Goal: Transaction & Acquisition: Purchase product/service

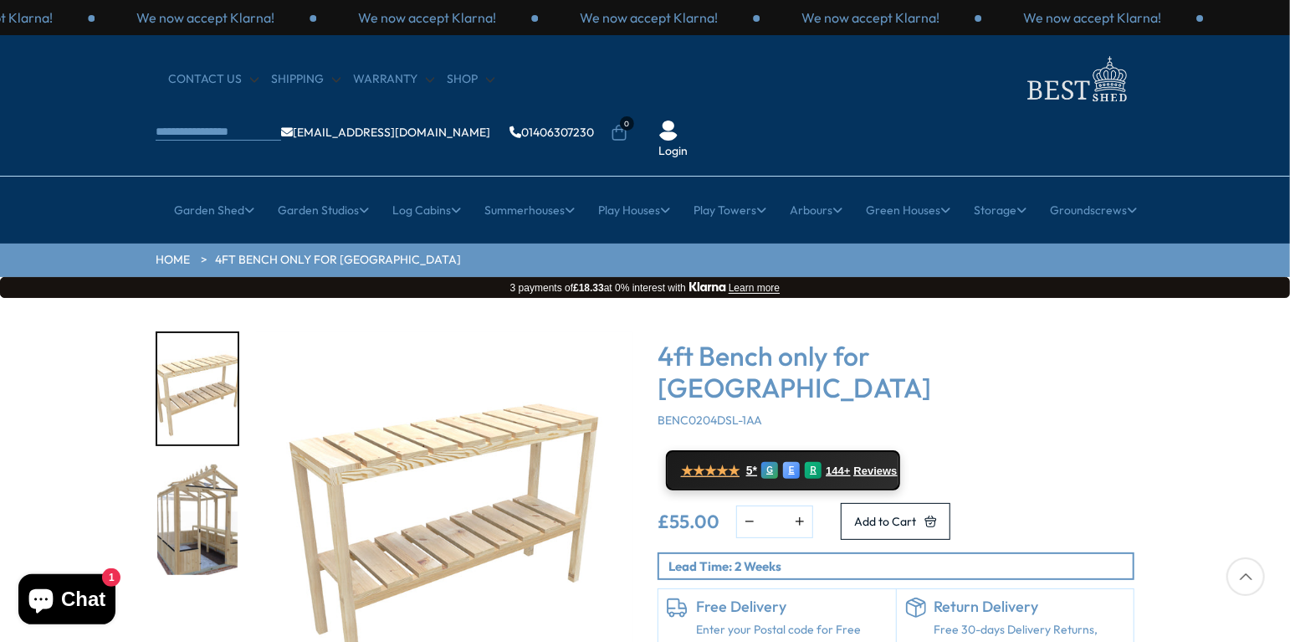
click at [1246, 573] on div at bounding box center [1246, 576] width 38 height 38
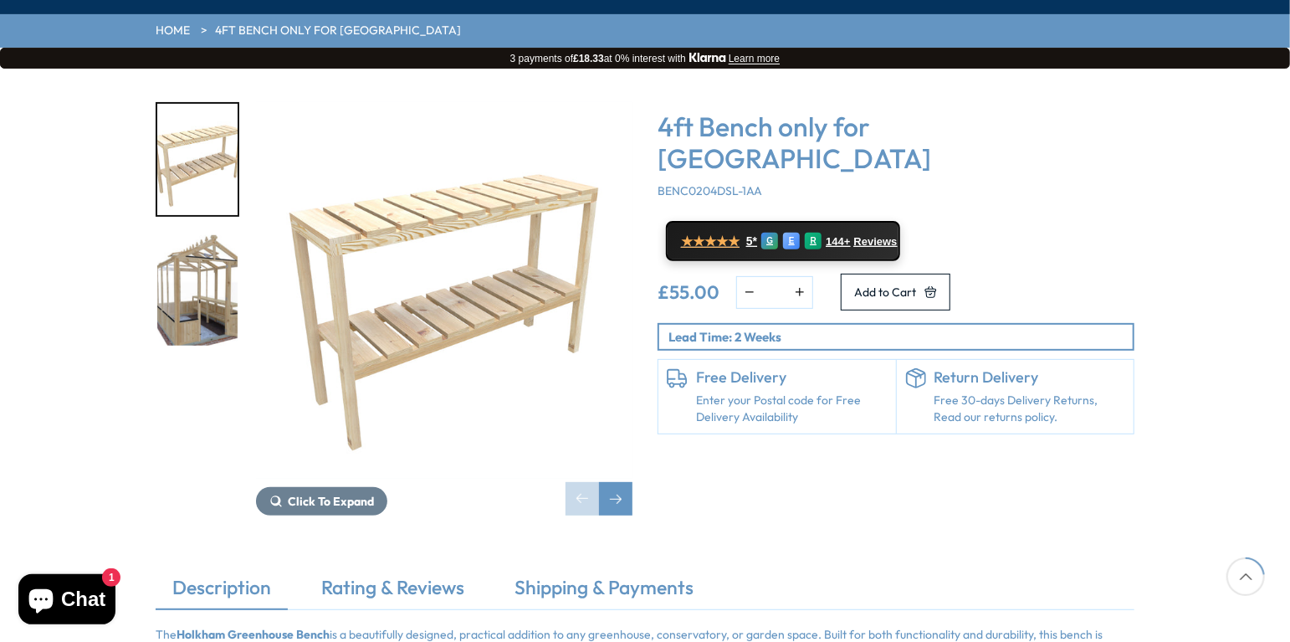
scroll to position [234, 0]
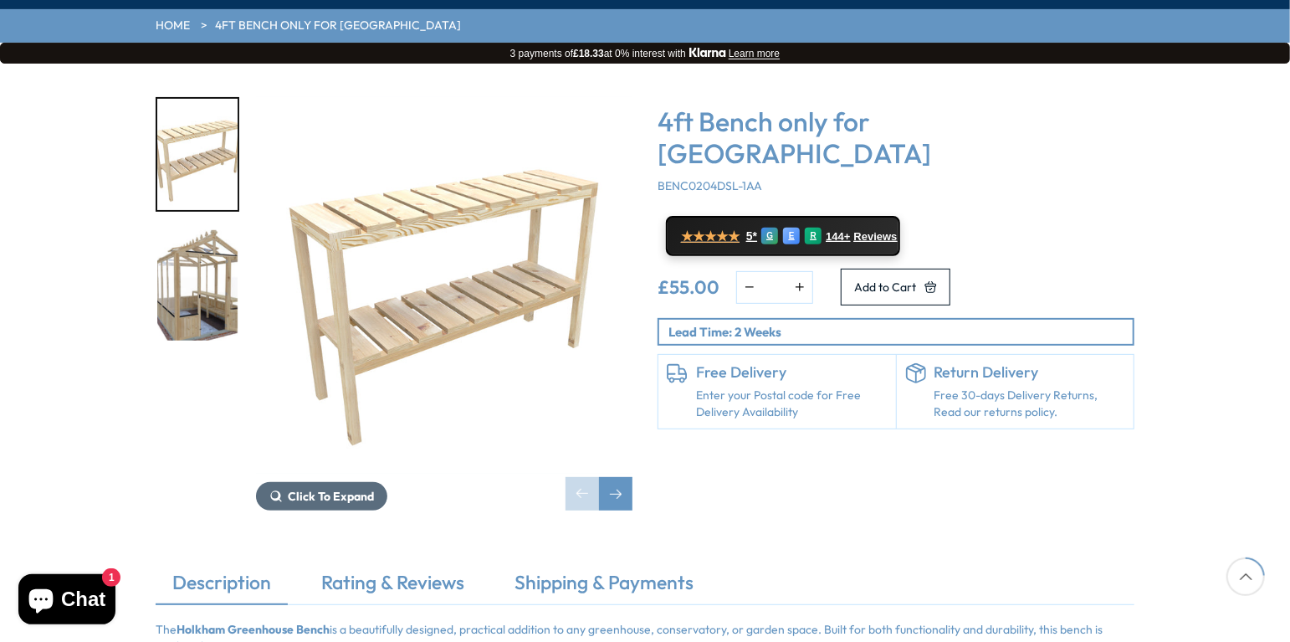
click at [330, 489] on span "Click To Expand" at bounding box center [331, 496] width 86 height 15
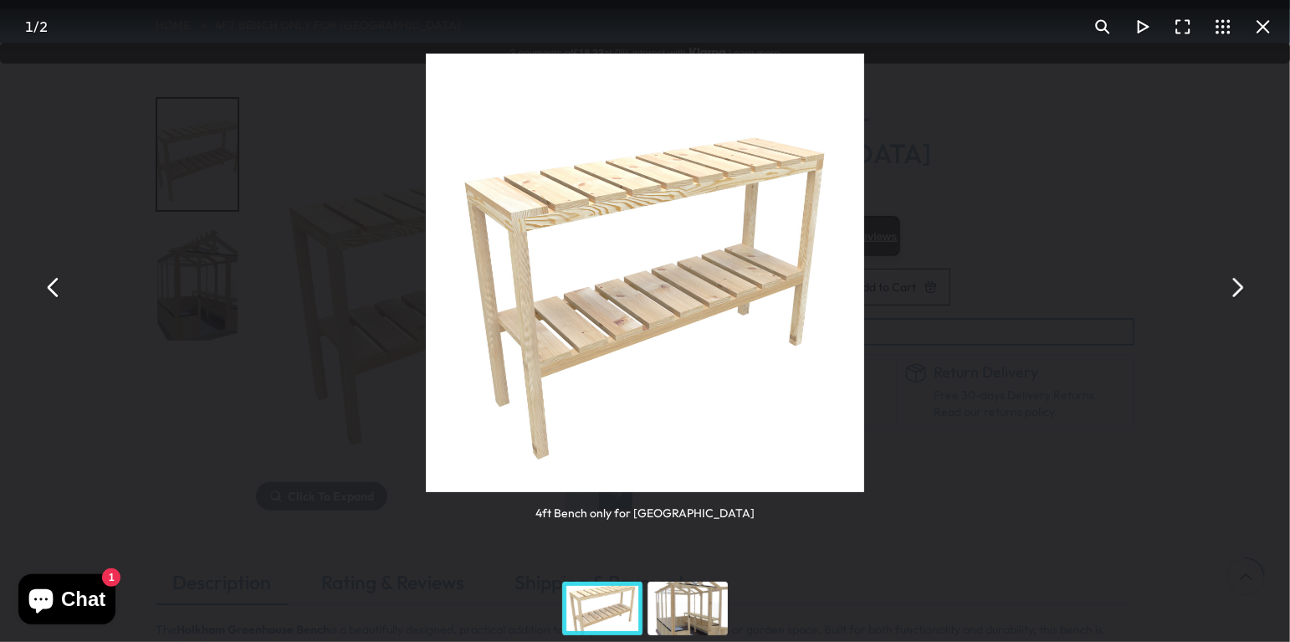
click at [1258, 24] on button "You can close this modal content with the ESC key" at bounding box center [1263, 27] width 40 height 40
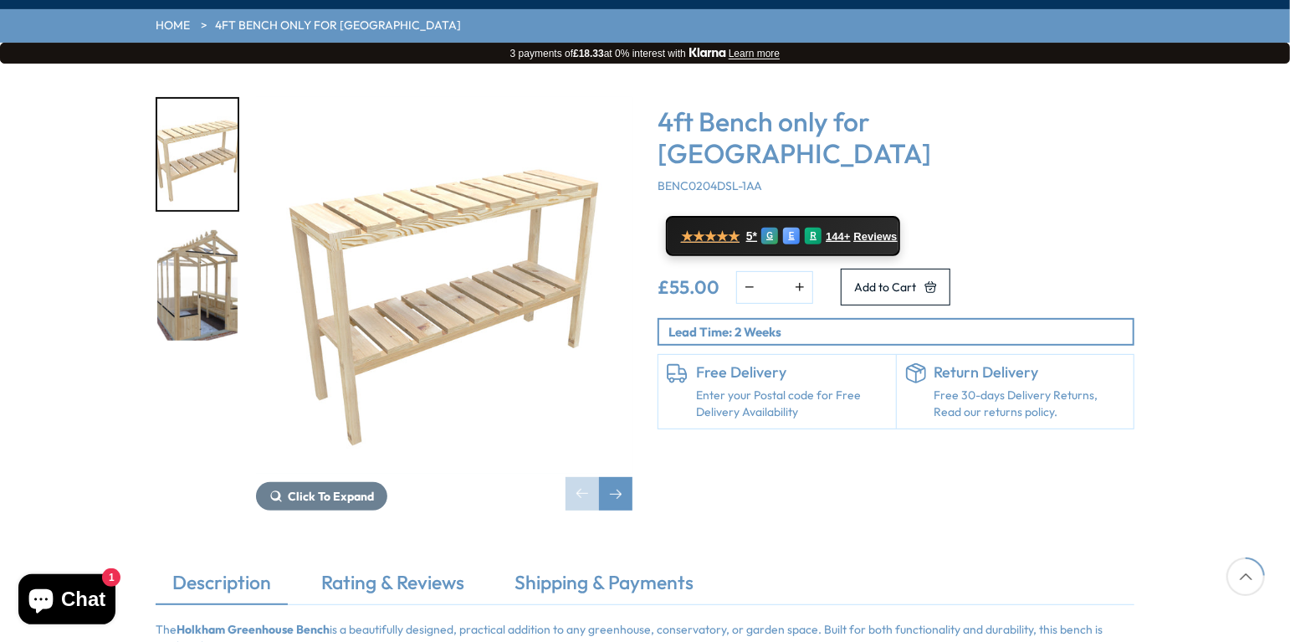
click at [1258, 64] on div "Click To Expand Click To Expand 4ft Bench only for [GEOGRAPHIC_DATA] BENC0204DS…" at bounding box center [645, 316] width 1290 height 505
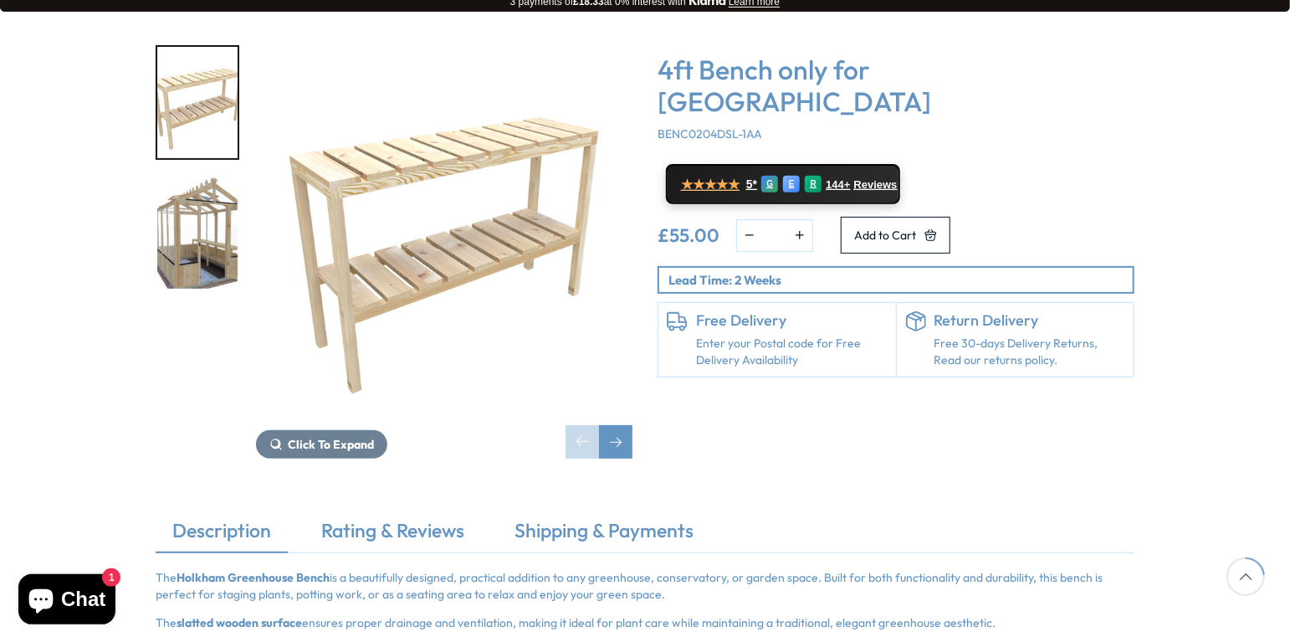
scroll to position [216, 0]
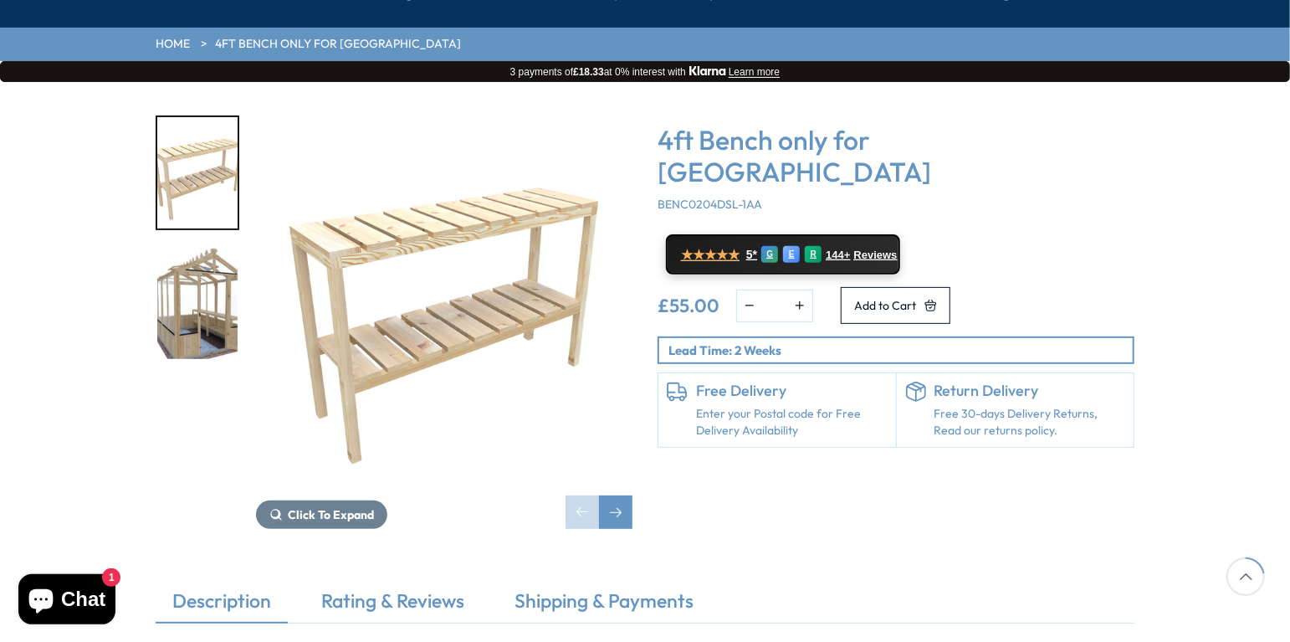
drag, startPoint x: 181, startPoint y: 52, endPoint x: 16, endPoint y: 21, distance: 167.7
click at [143, 82] on div "Click To Expand Click To Expand 4ft Bench only for [GEOGRAPHIC_DATA] BENC0204DS…" at bounding box center [645, 334] width 1290 height 505
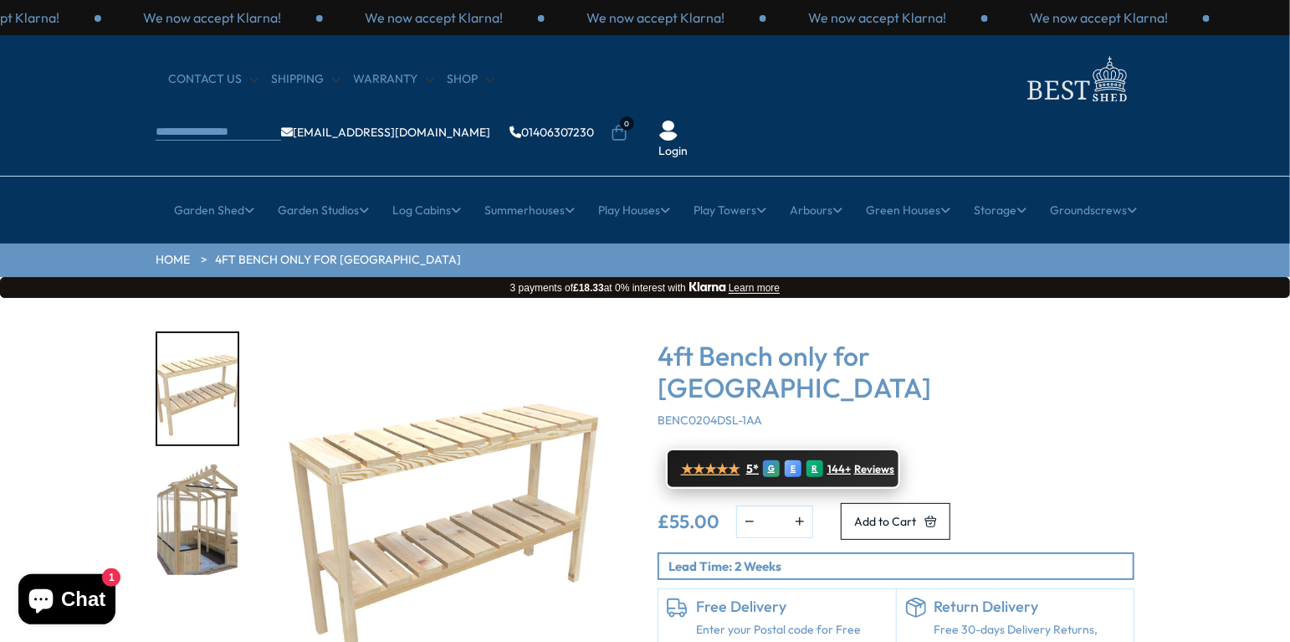
click at [865, 463] on span "Reviews" at bounding box center [874, 469] width 40 height 13
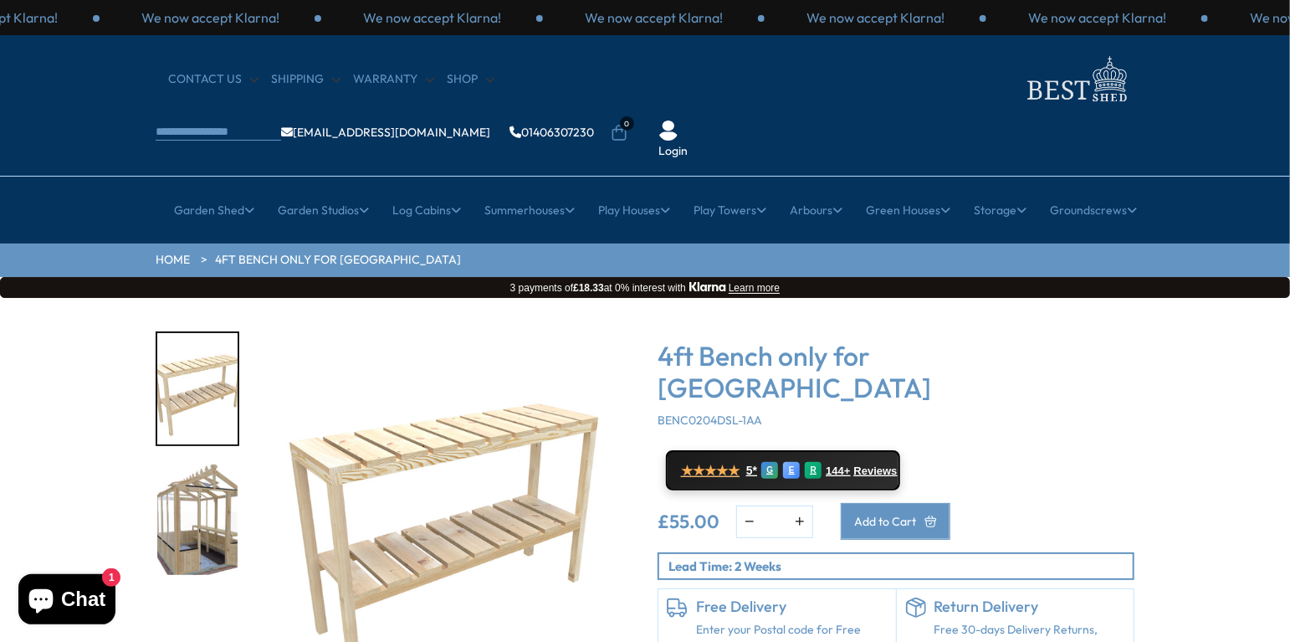
click at [916, 515] on span "Add to Cart" at bounding box center [885, 521] width 62 height 12
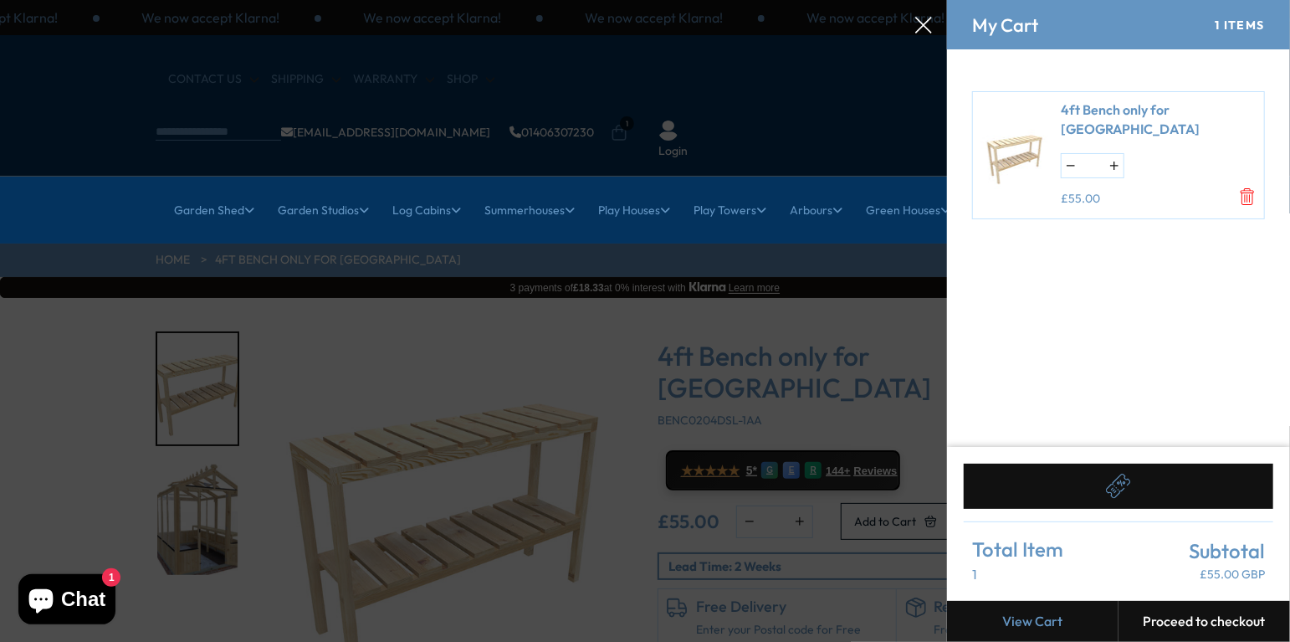
click at [1183, 614] on button "Proceed to checkout" at bounding box center [1205, 621] width 172 height 41
